Goal: Communication & Community: Connect with others

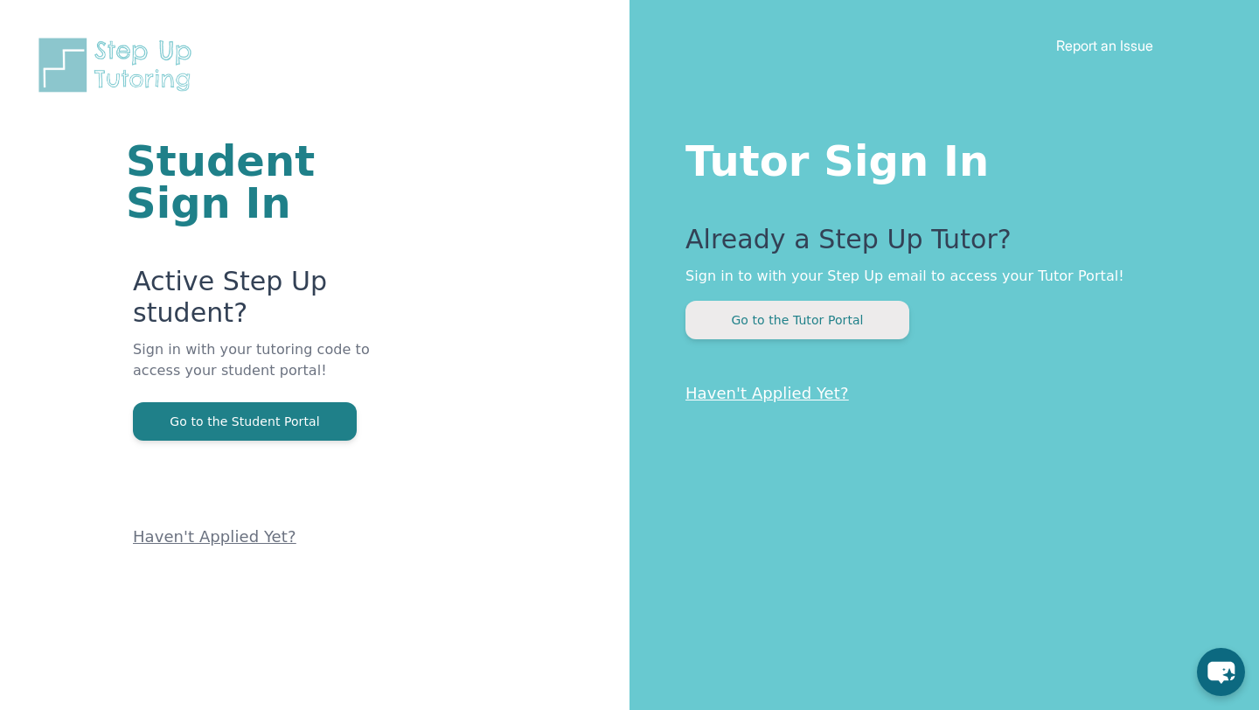
click at [781, 326] on button "Go to the Tutor Portal" at bounding box center [798, 320] width 224 height 38
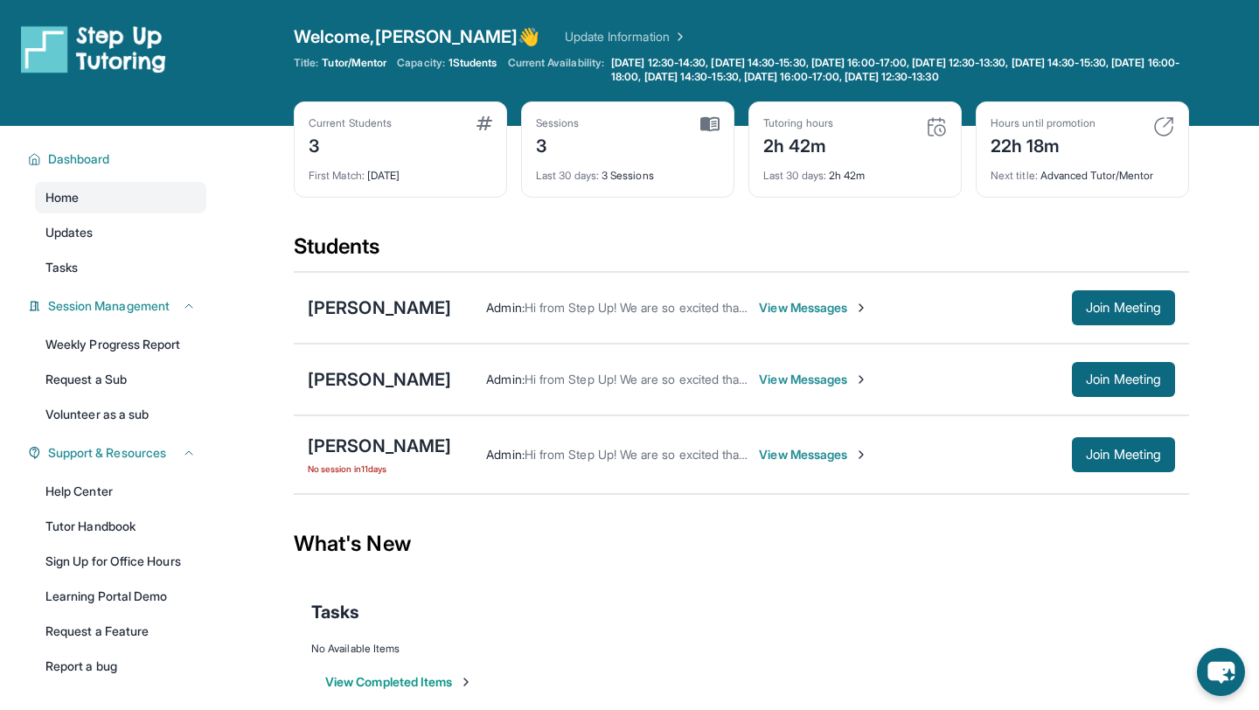
click at [848, 310] on span "View Messages" at bounding box center [813, 307] width 109 height 17
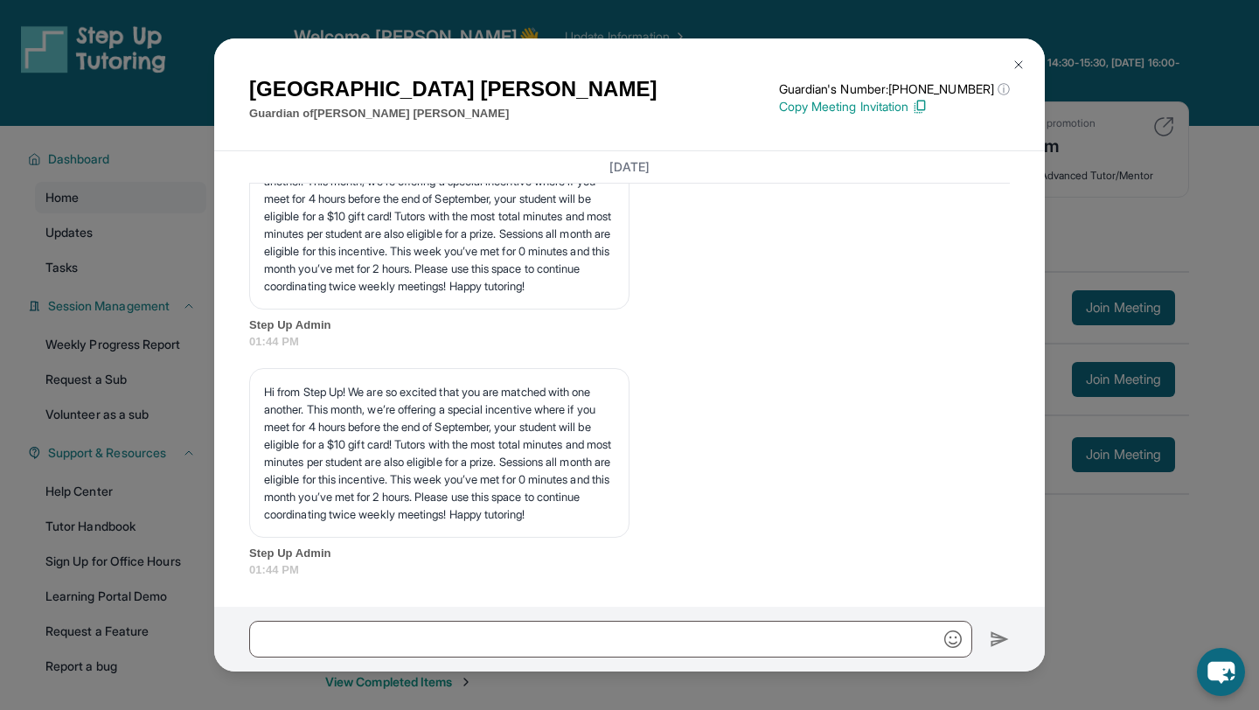
scroll to position [4634, 0]
click at [1012, 67] on img at bounding box center [1019, 65] width 14 height 14
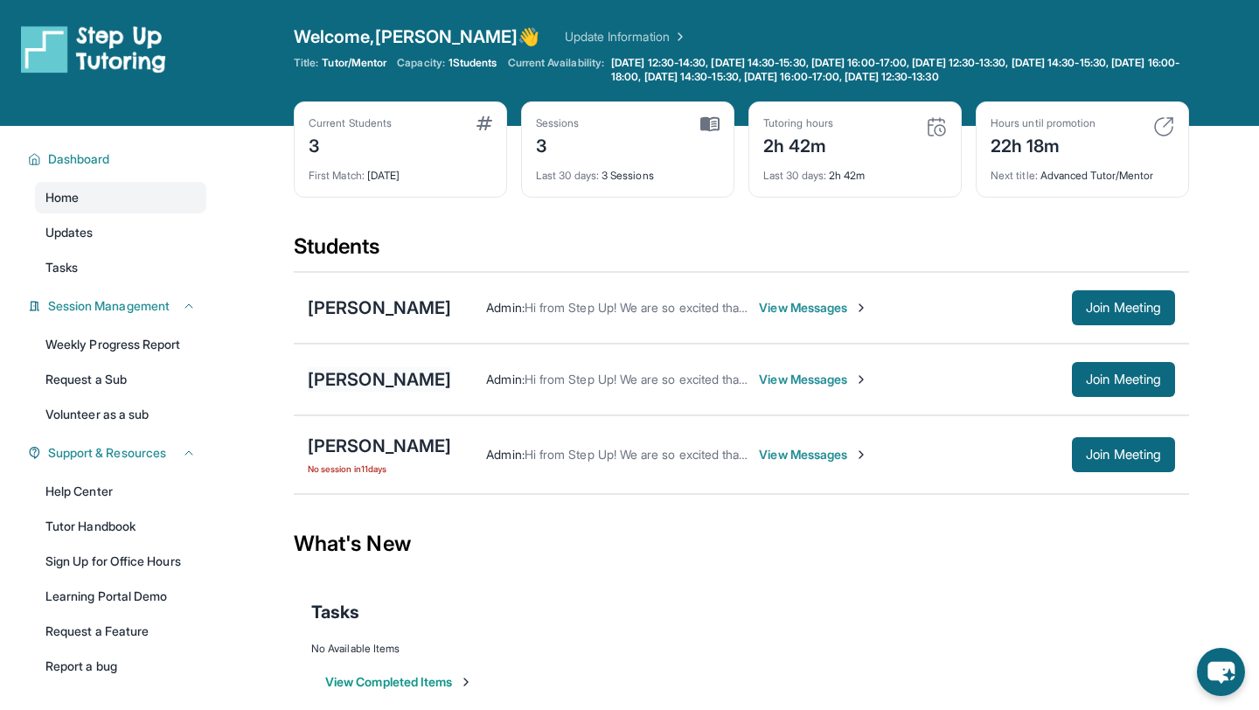
click at [362, 379] on div "[PERSON_NAME]" at bounding box center [379, 379] width 143 height 24
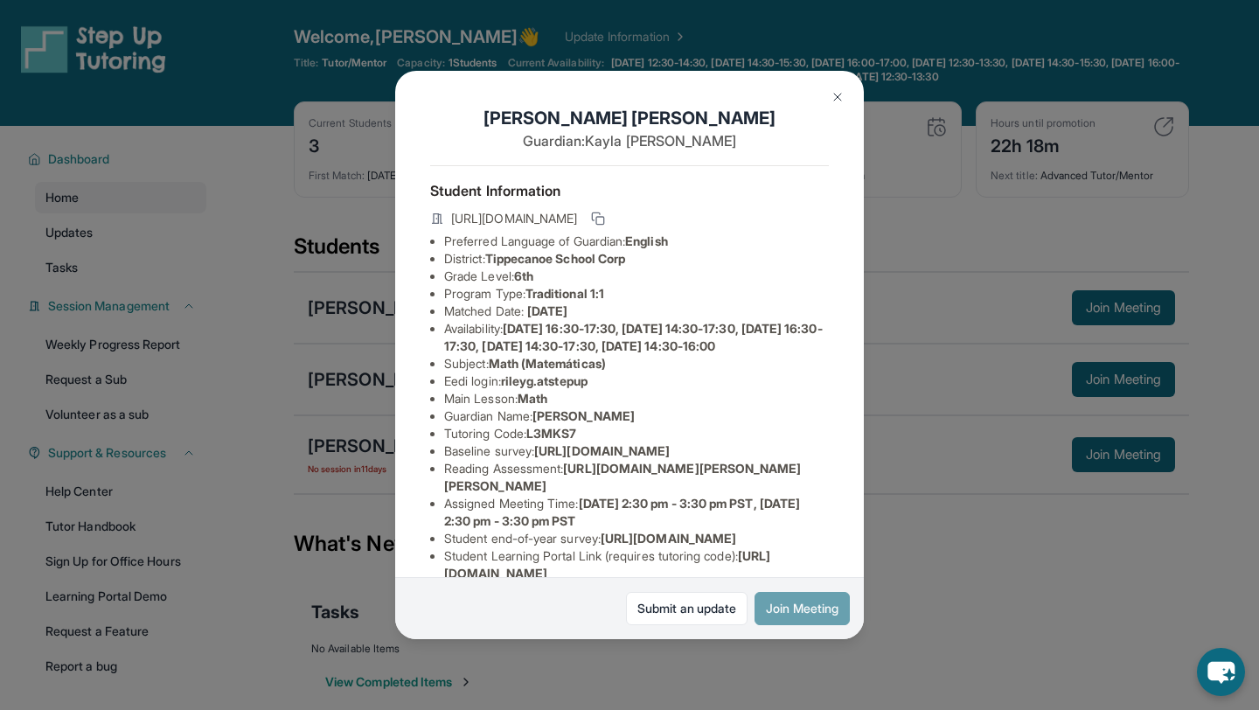
click at [785, 606] on button "Join Meeting" at bounding box center [802, 608] width 95 height 33
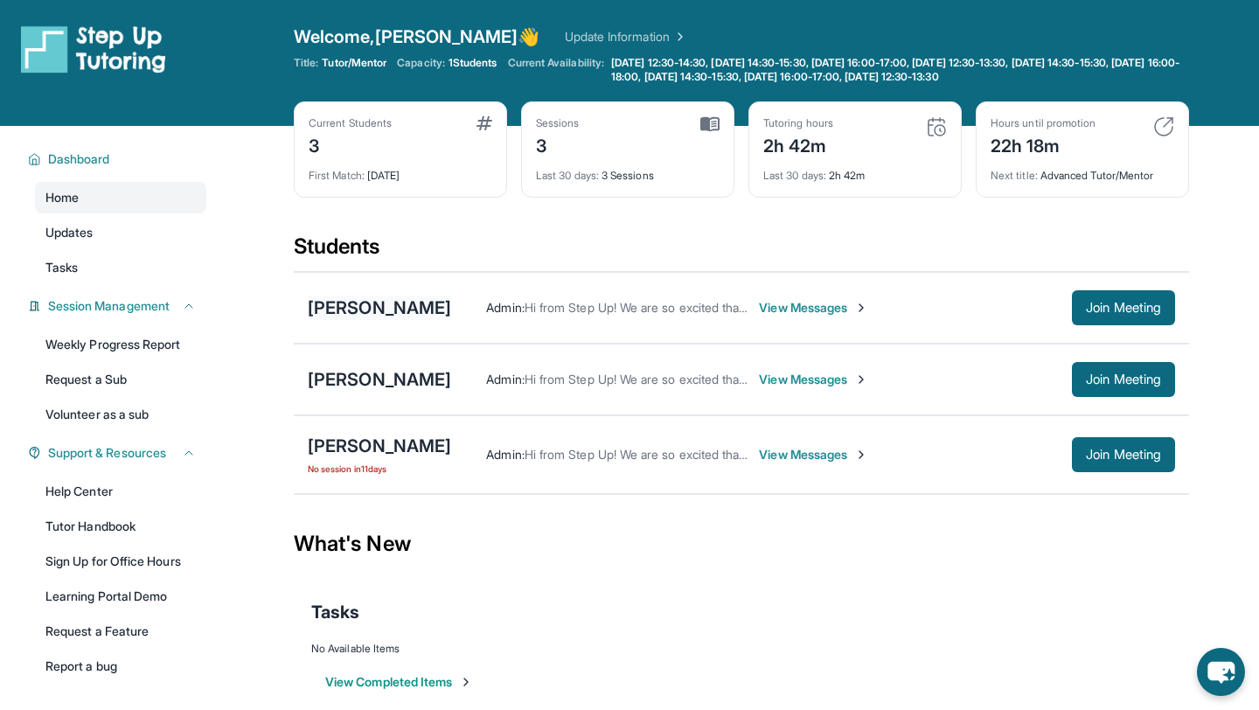
click at [399, 309] on div "[PERSON_NAME]" at bounding box center [379, 308] width 143 height 24
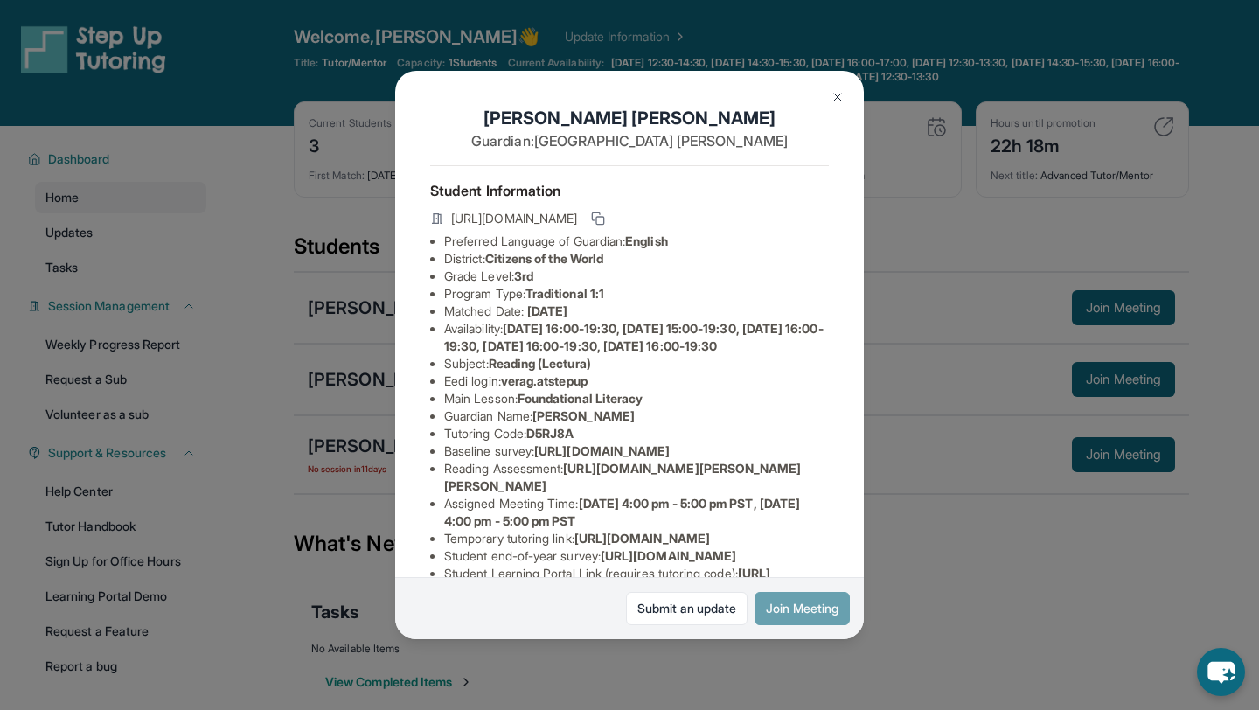
click at [811, 607] on button "Join Meeting" at bounding box center [802, 608] width 95 height 33
